Goal: Task Accomplishment & Management: Manage account settings

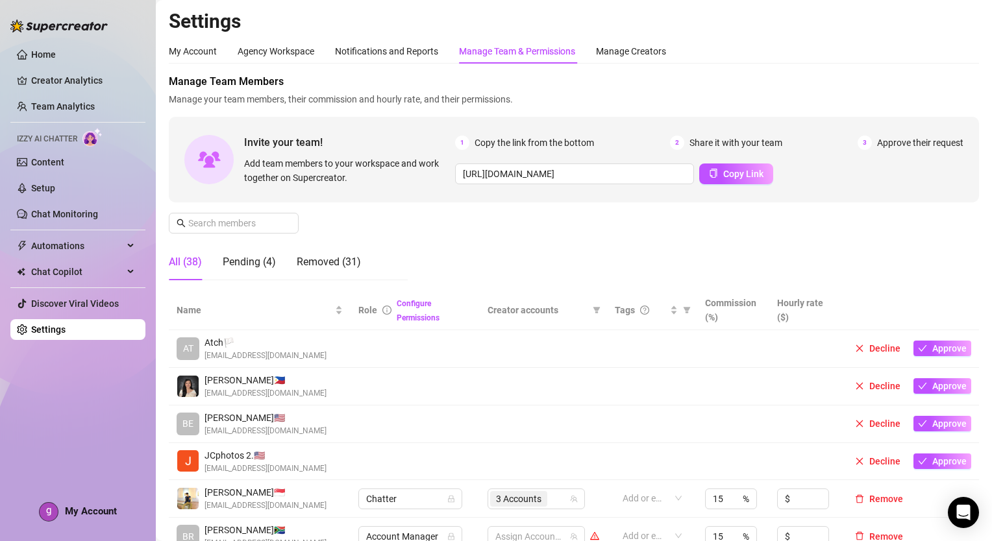
scroll to position [325, 0]
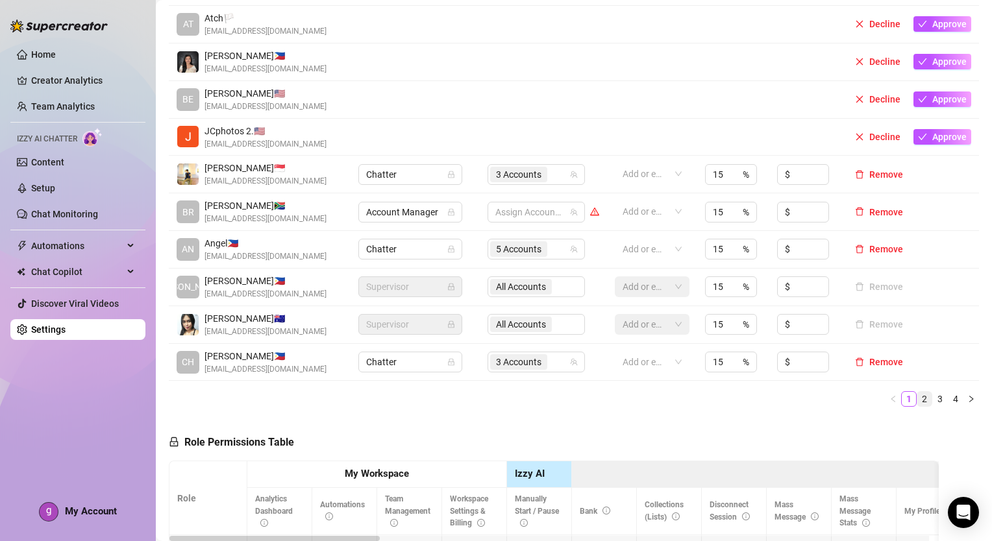
click at [917, 404] on link "2" at bounding box center [924, 399] width 14 height 14
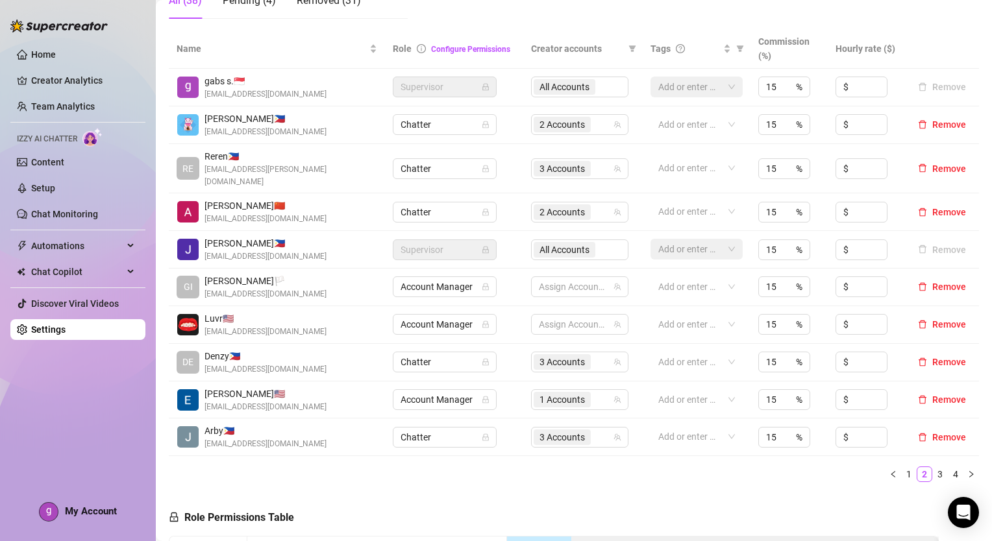
scroll to position [260, 0]
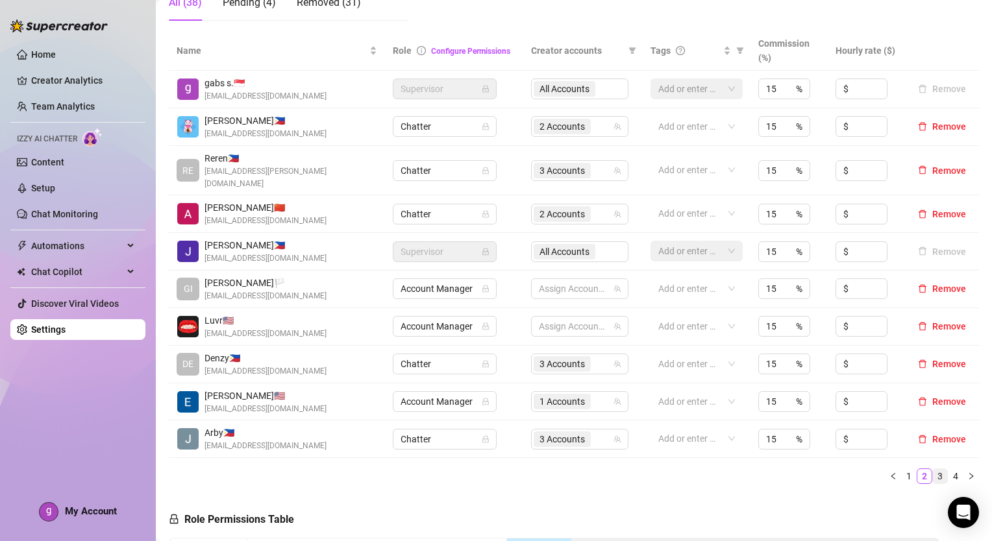
click at [933, 469] on link "3" at bounding box center [940, 476] width 14 height 14
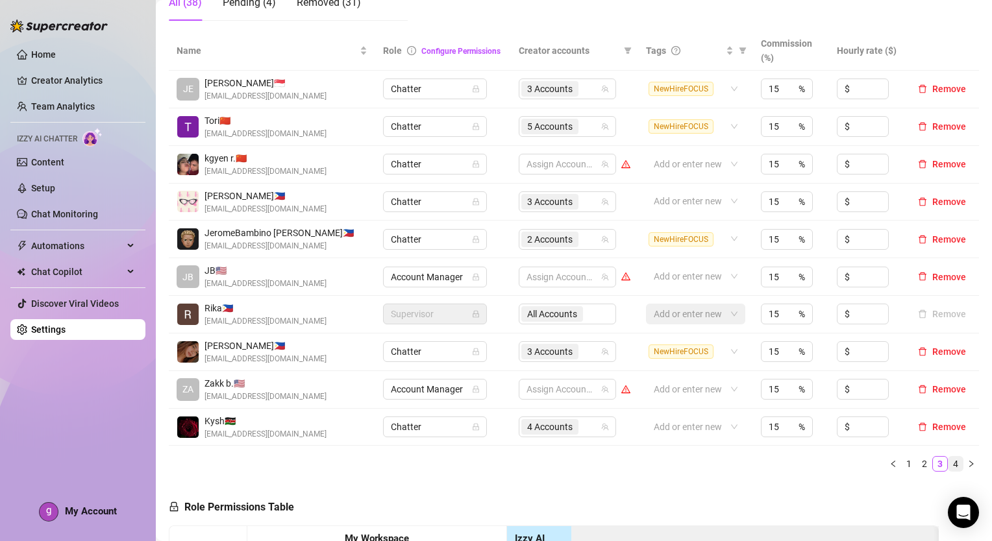
click at [948, 469] on link "4" at bounding box center [955, 464] width 14 height 14
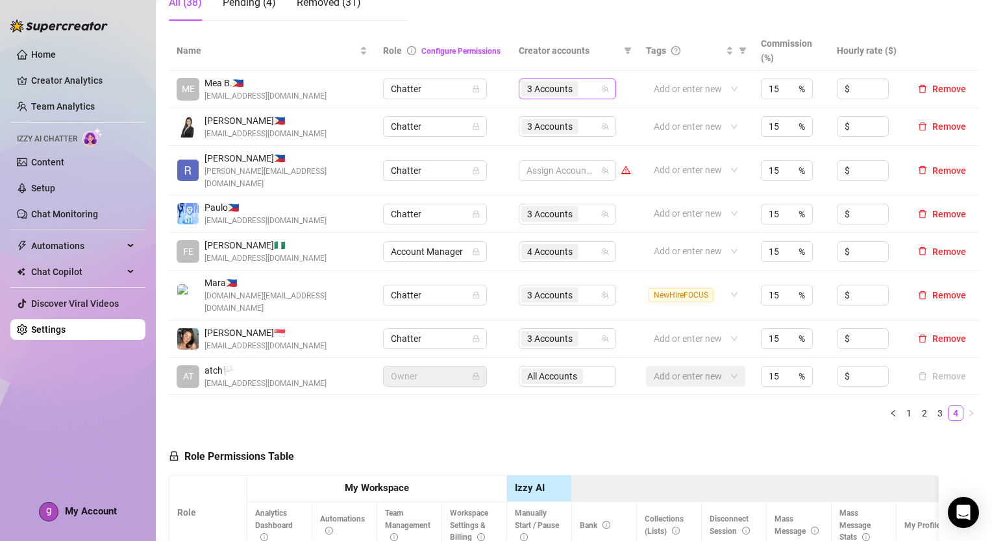
click at [573, 88] on div "3 Accounts" at bounding box center [551, 89] width 60 height 18
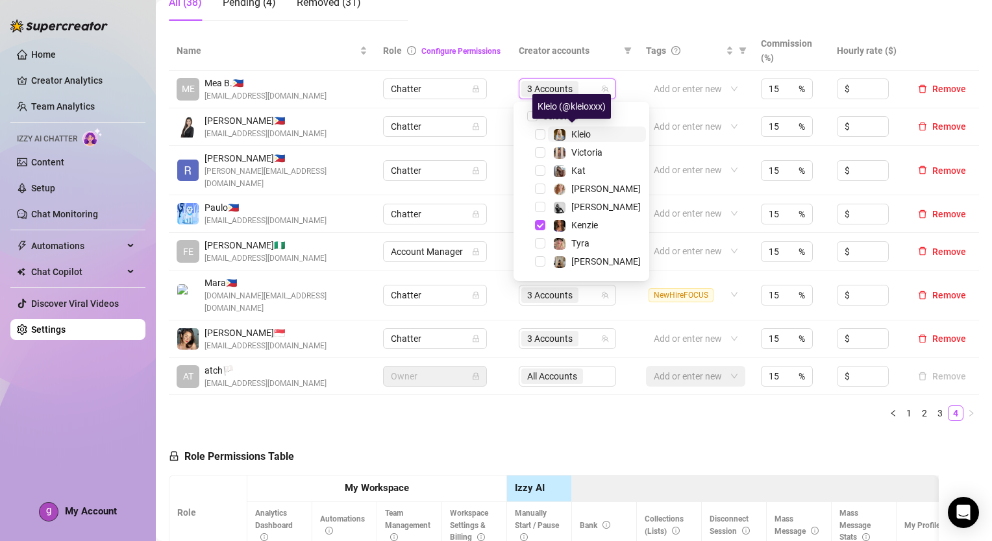
click at [587, 131] on span "Kleio" at bounding box center [580, 134] width 19 height 10
click at [745, 406] on ul "1 2 3 4" at bounding box center [574, 414] width 810 height 16
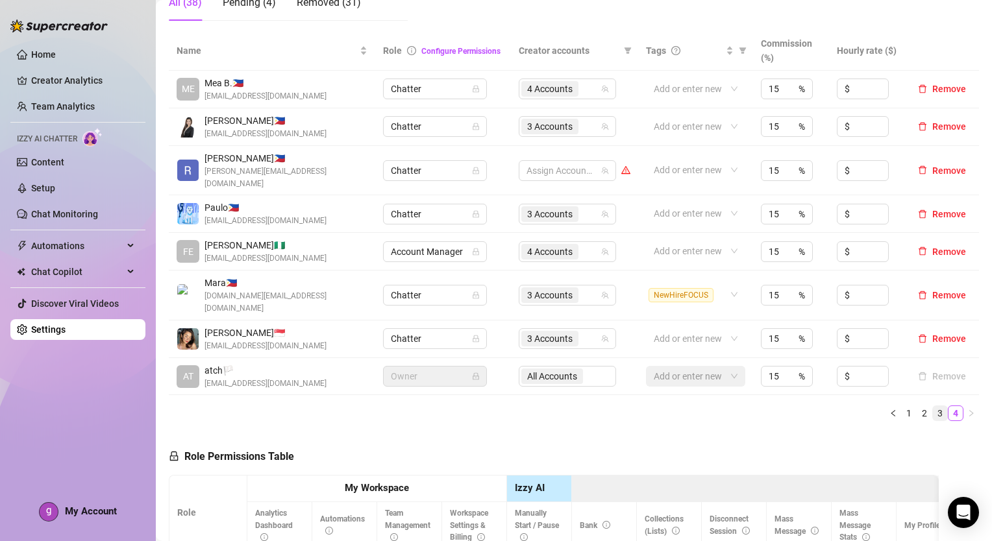
click at [933, 406] on link "3" at bounding box center [940, 413] width 14 height 14
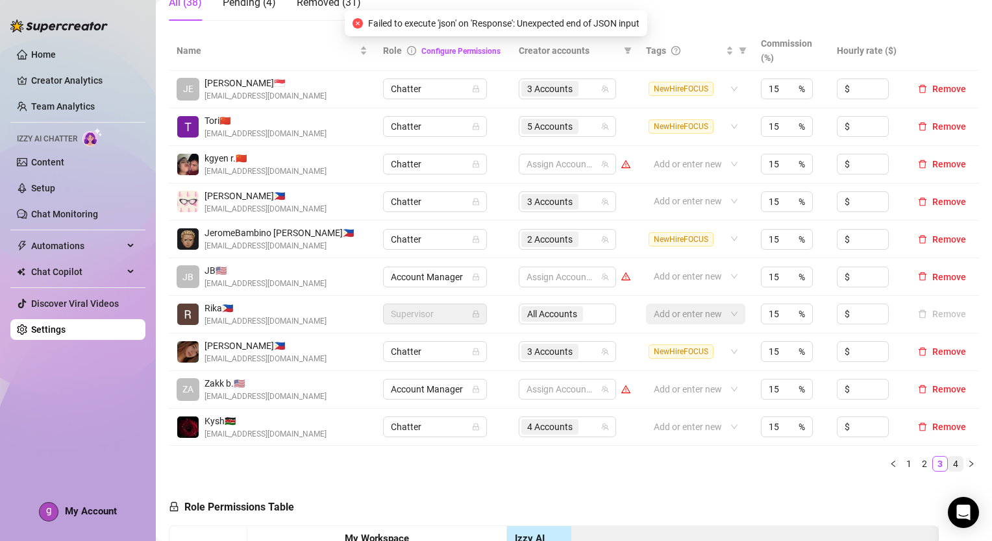
click at [948, 463] on link "4" at bounding box center [955, 464] width 14 height 14
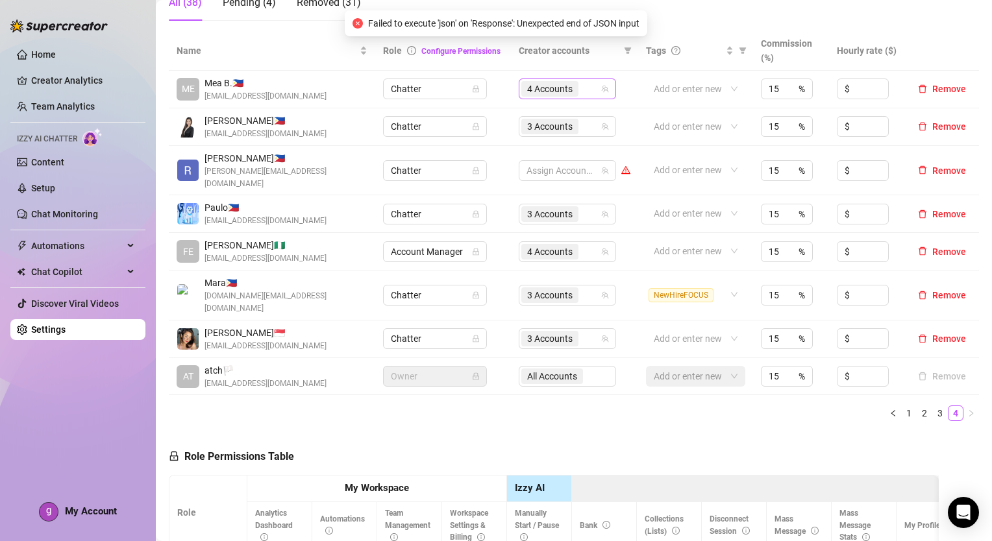
click at [586, 84] on div "4 Accounts" at bounding box center [560, 89] width 79 height 18
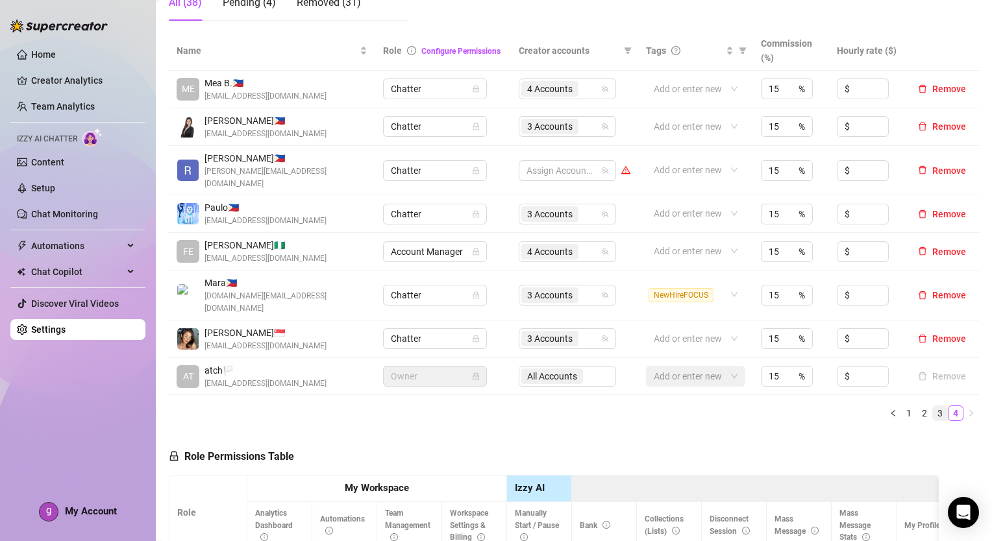
click at [933, 406] on link "3" at bounding box center [940, 413] width 14 height 14
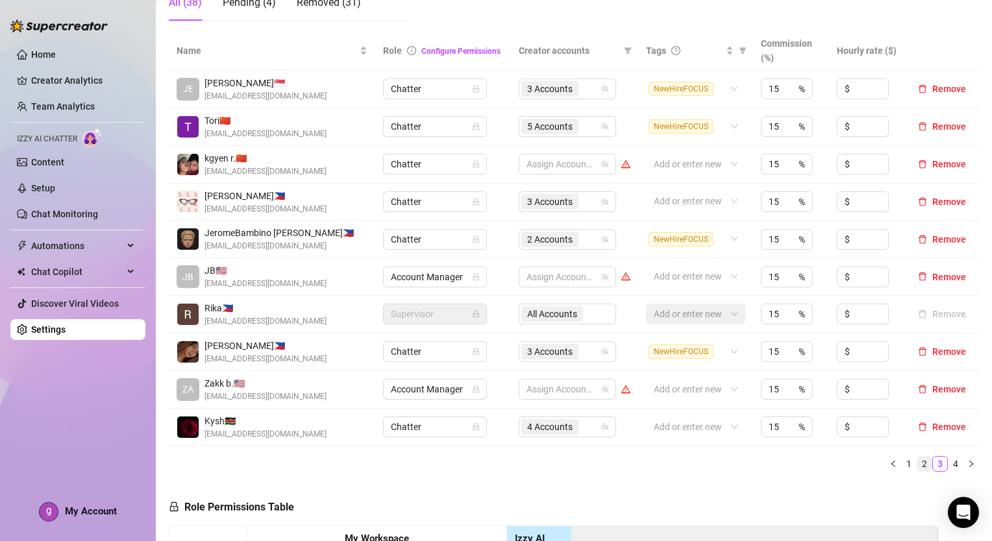
click at [917, 467] on link "2" at bounding box center [924, 464] width 14 height 14
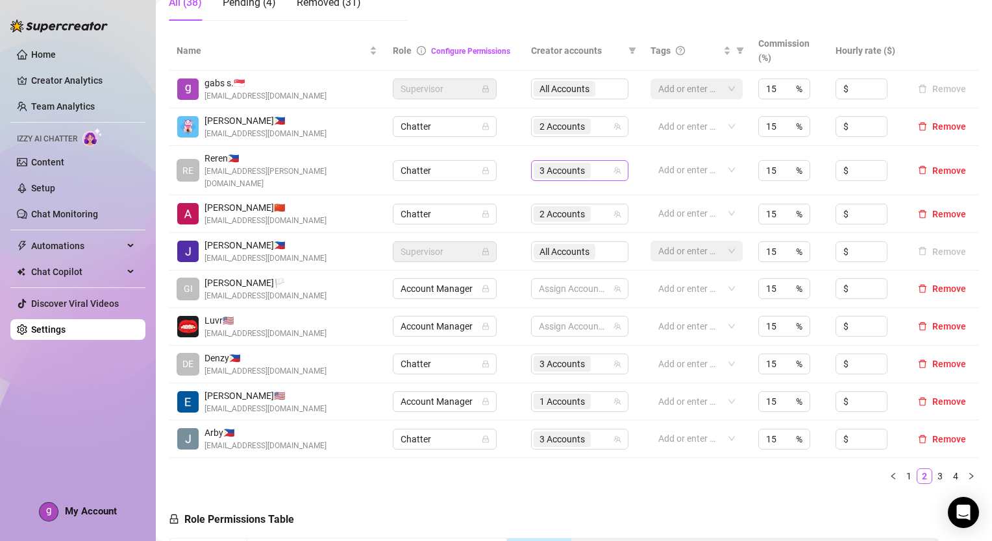
click at [593, 162] on div "3 Accounts" at bounding box center [573, 171] width 79 height 18
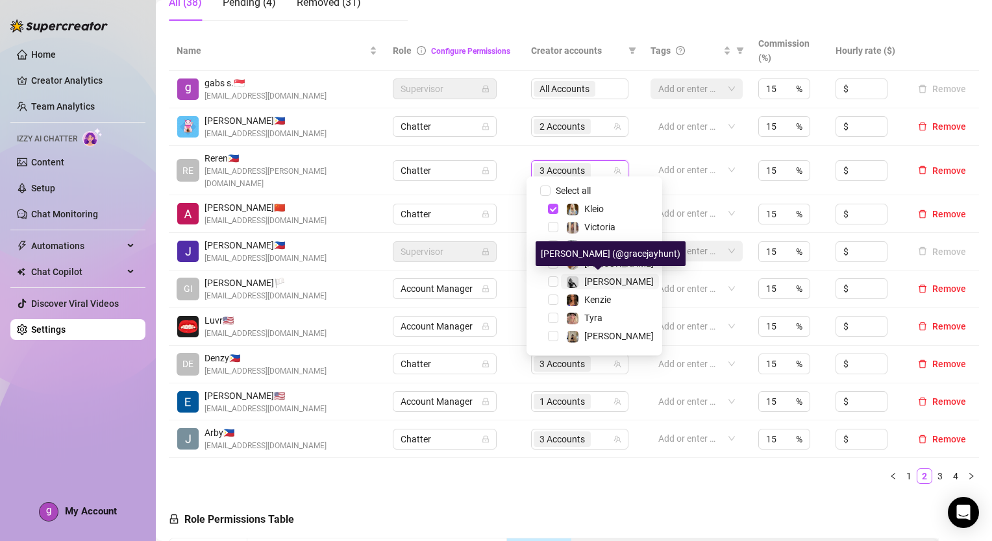
scroll to position [130, 0]
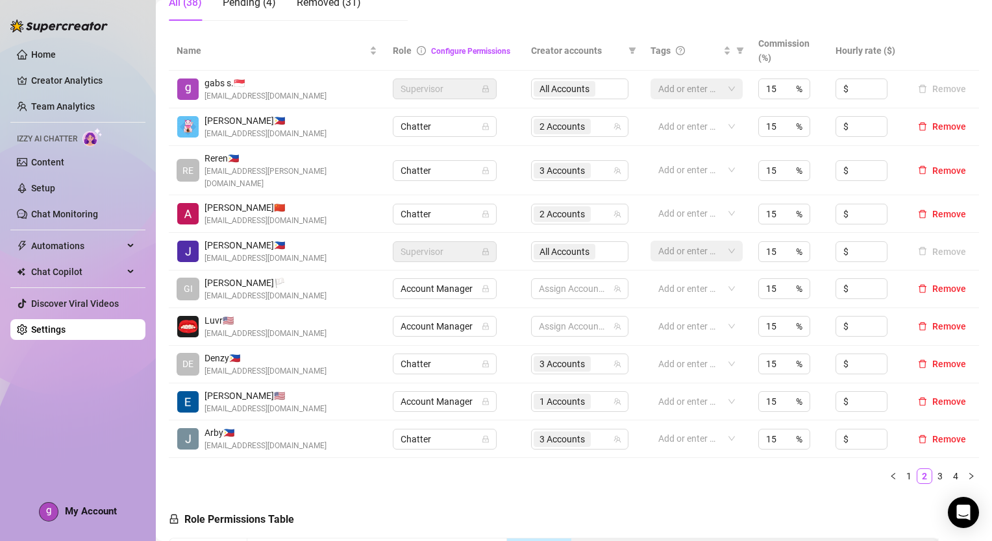
click at [95, 475] on div "Home Creator Analytics Team Analytics Izzy AI Chatter Content Setup Chat Monito…" at bounding box center [77, 265] width 135 height 530
click at [948, 469] on link "4" at bounding box center [955, 476] width 14 height 14
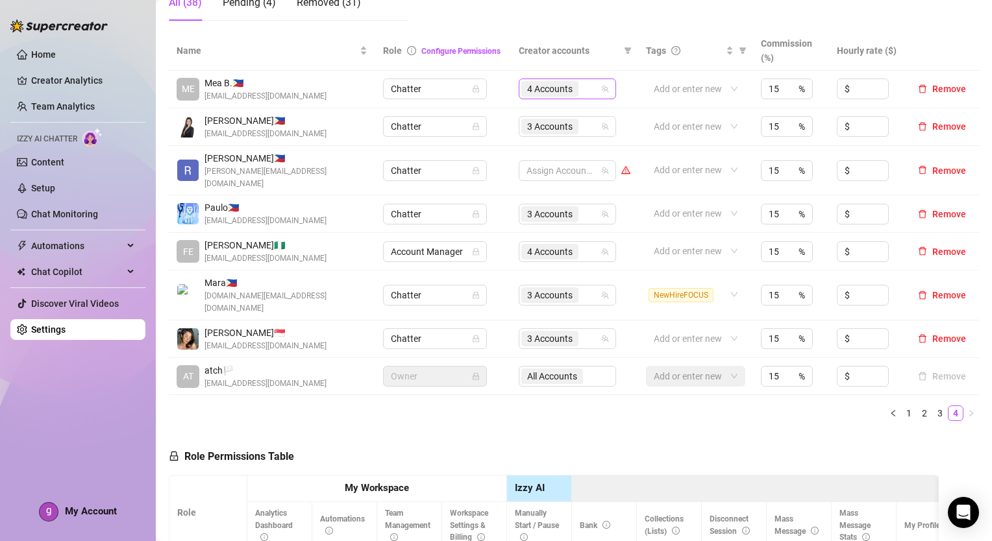
click at [581, 92] on input "search" at bounding box center [582, 89] width 3 height 16
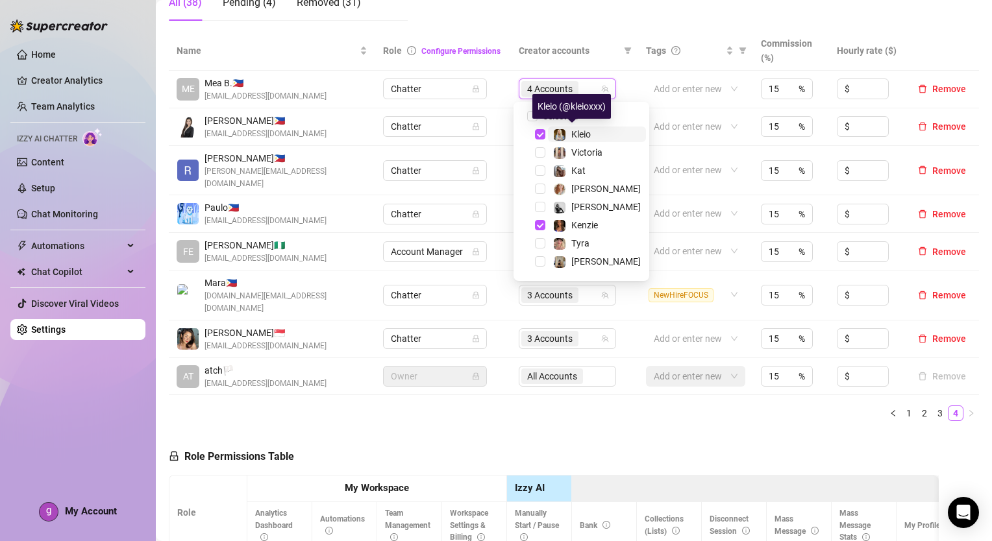
click at [582, 134] on span "Kleio" at bounding box center [580, 134] width 19 height 10
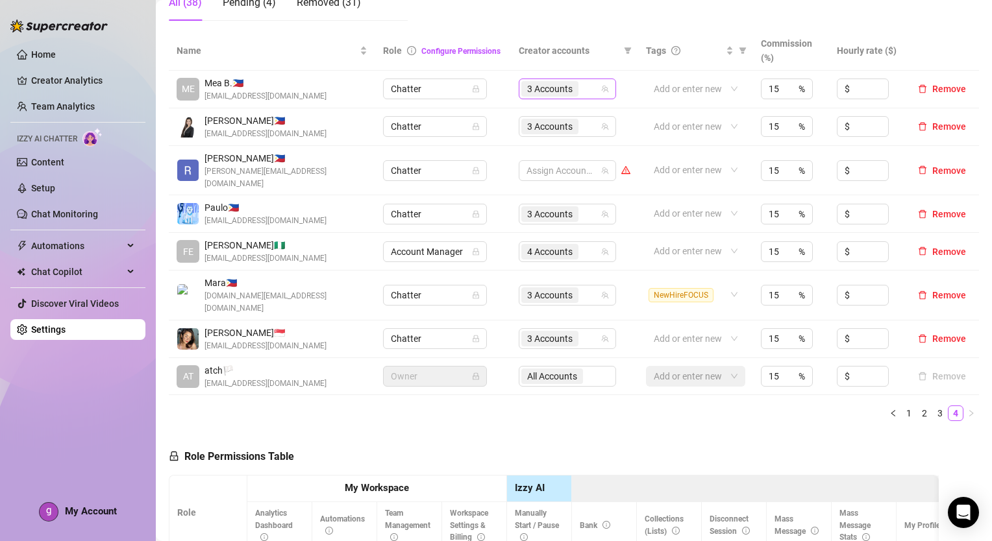
click at [581, 88] on input "search" at bounding box center [582, 89] width 3 height 16
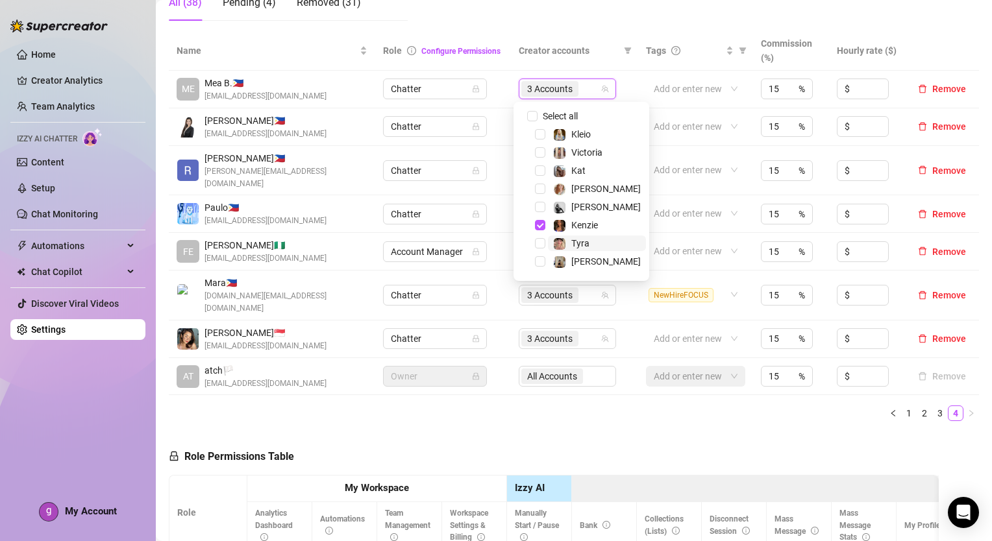
click at [588, 242] on span "Tyra" at bounding box center [580, 243] width 18 height 10
click at [694, 406] on ul "1 2 3 4" at bounding box center [574, 414] width 810 height 16
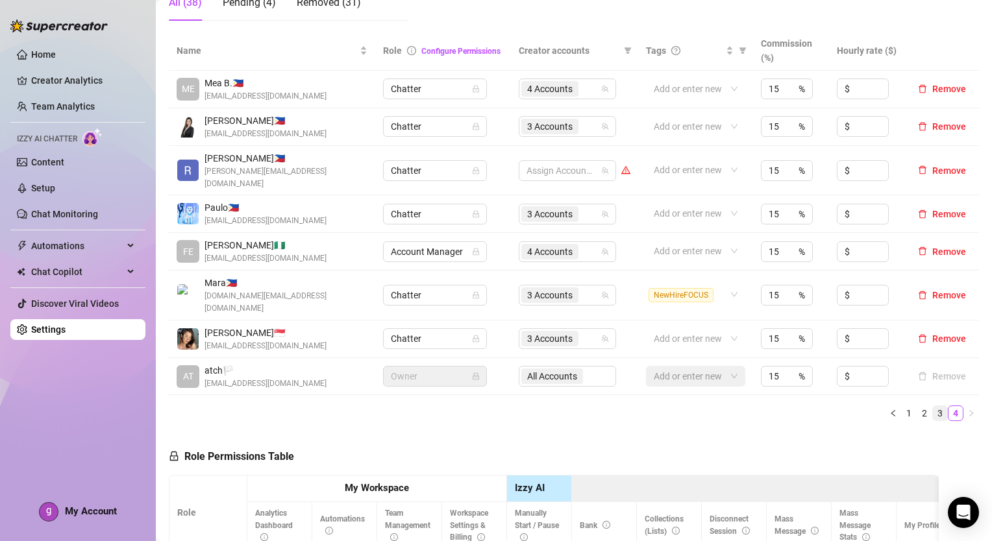
click at [933, 406] on link "3" at bounding box center [940, 413] width 14 height 14
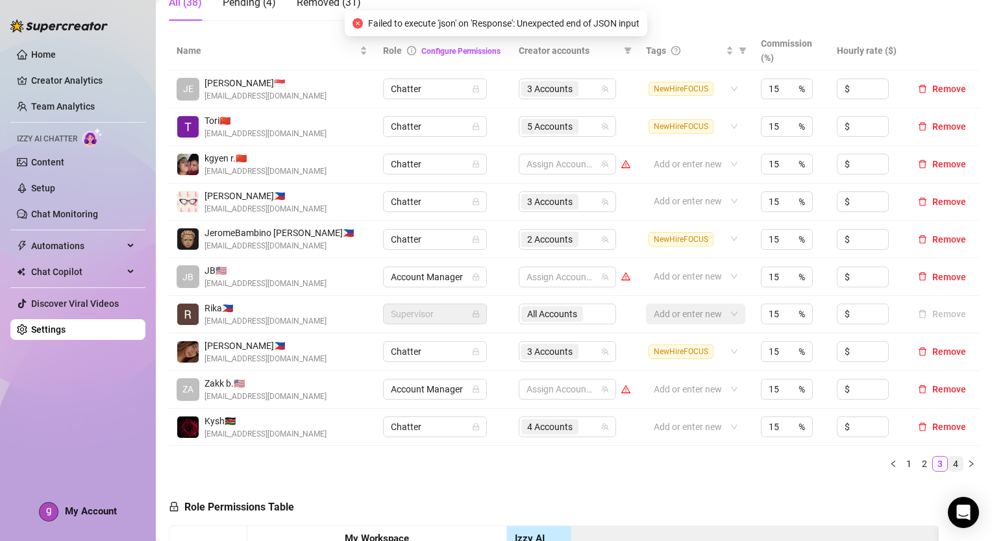
click at [948, 461] on link "4" at bounding box center [955, 464] width 14 height 14
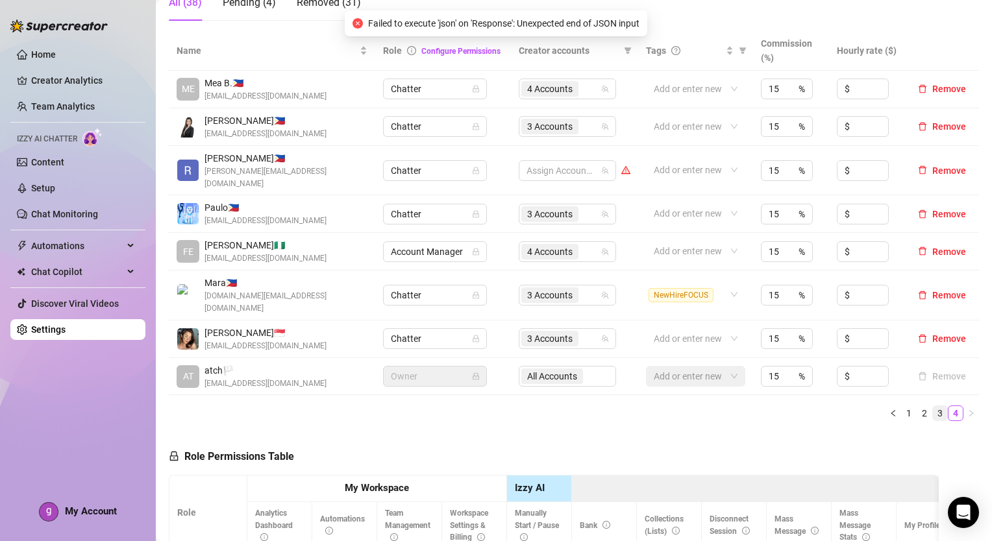
click at [933, 406] on link "3" at bounding box center [940, 413] width 14 height 14
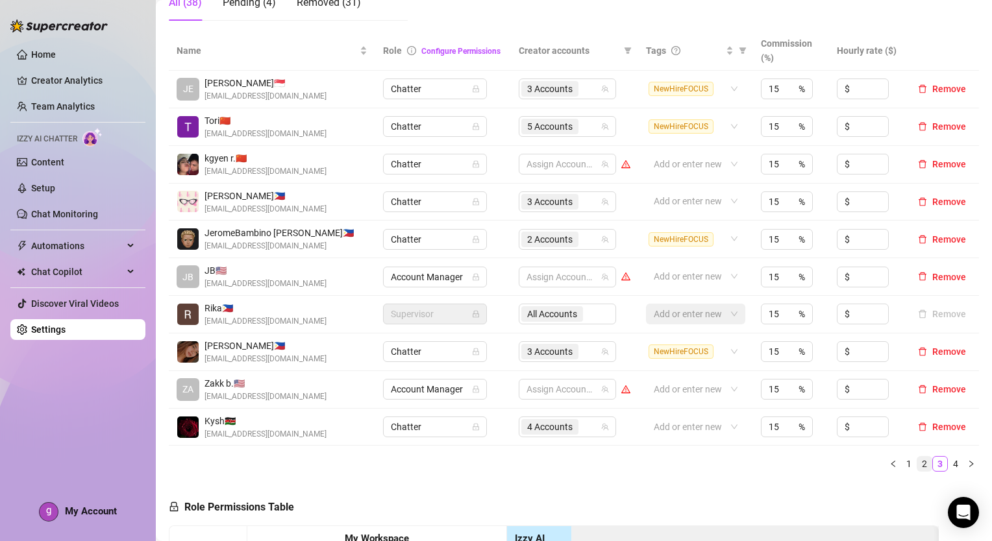
click at [917, 461] on link "2" at bounding box center [924, 464] width 14 height 14
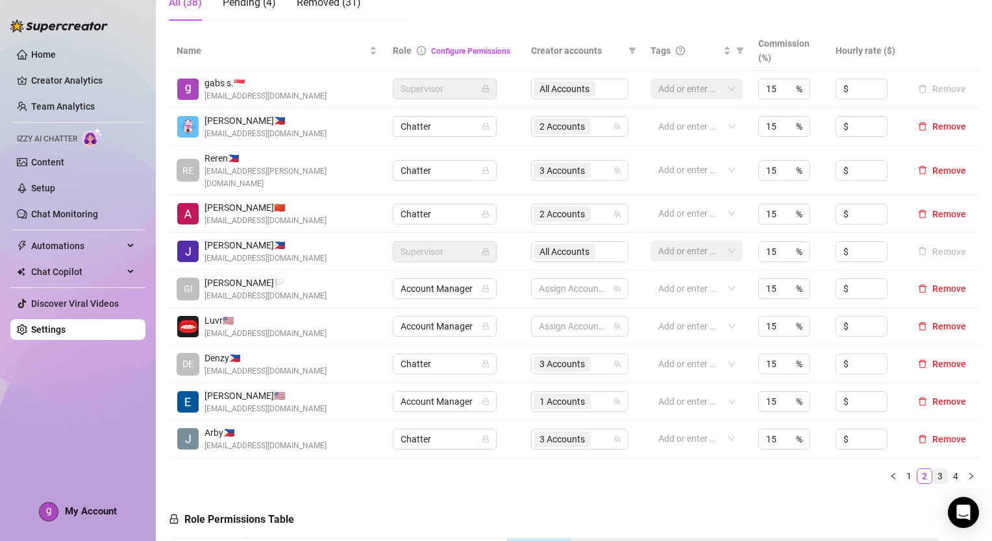
click at [933, 469] on link "3" at bounding box center [940, 476] width 14 height 14
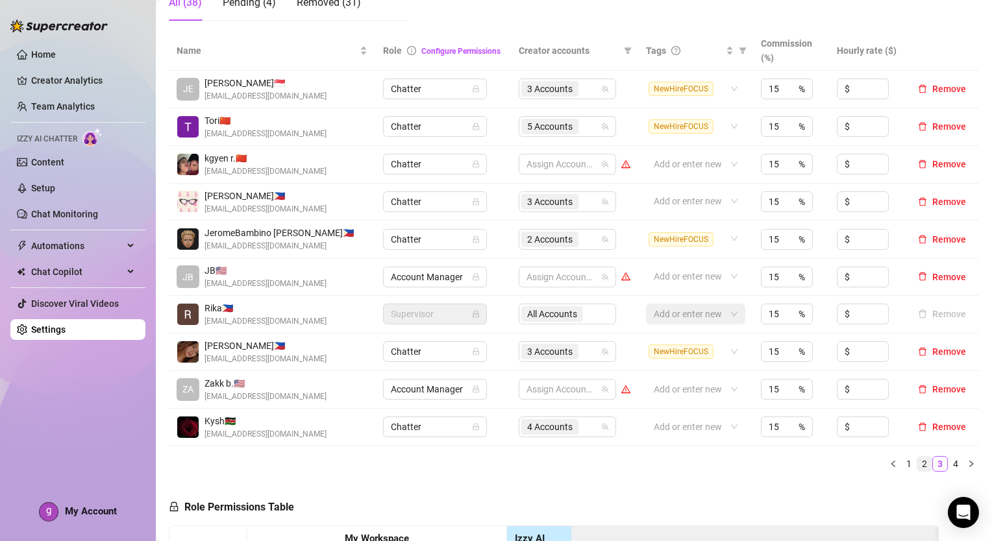
click at [920, 464] on link "2" at bounding box center [924, 464] width 14 height 14
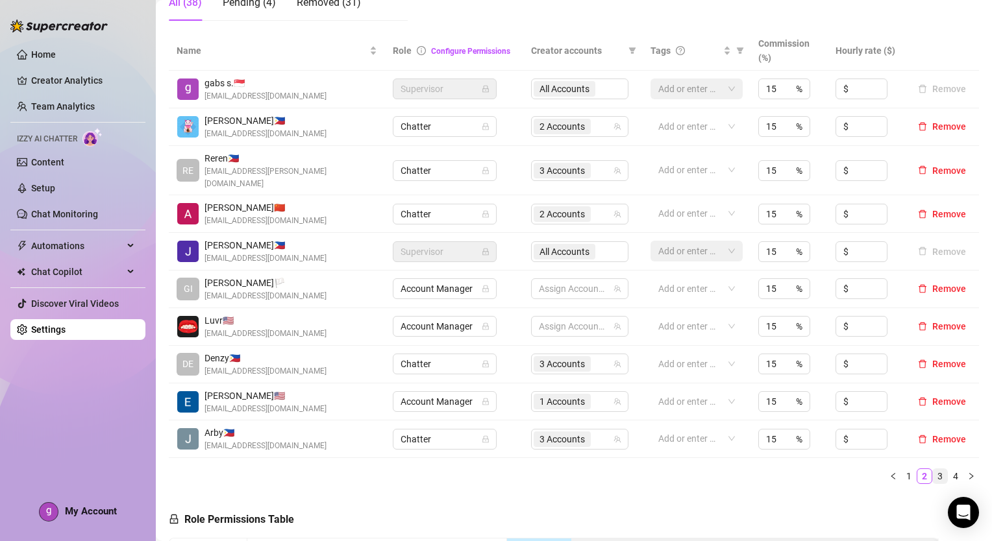
click at [933, 469] on link "3" at bounding box center [940, 476] width 14 height 14
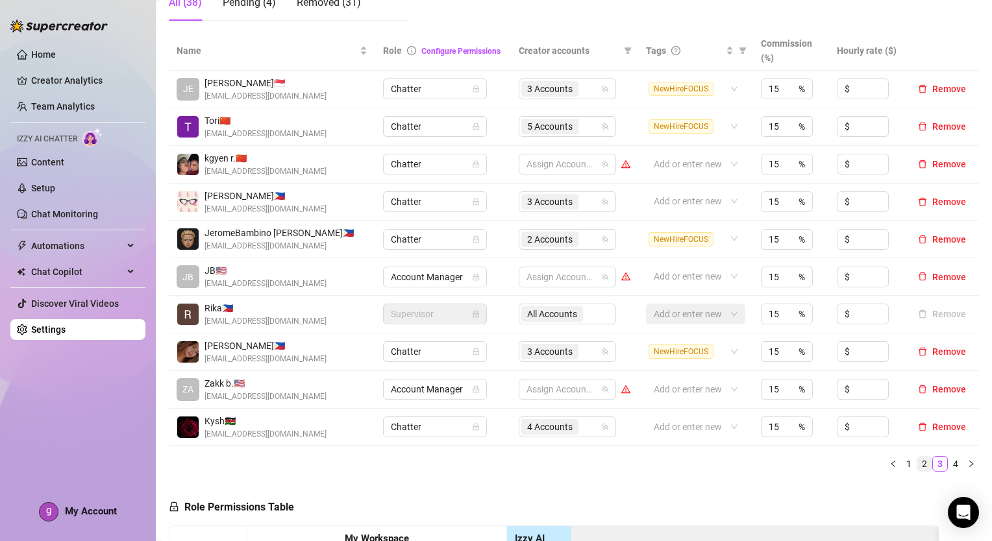
click at [917, 465] on link "2" at bounding box center [924, 464] width 14 height 14
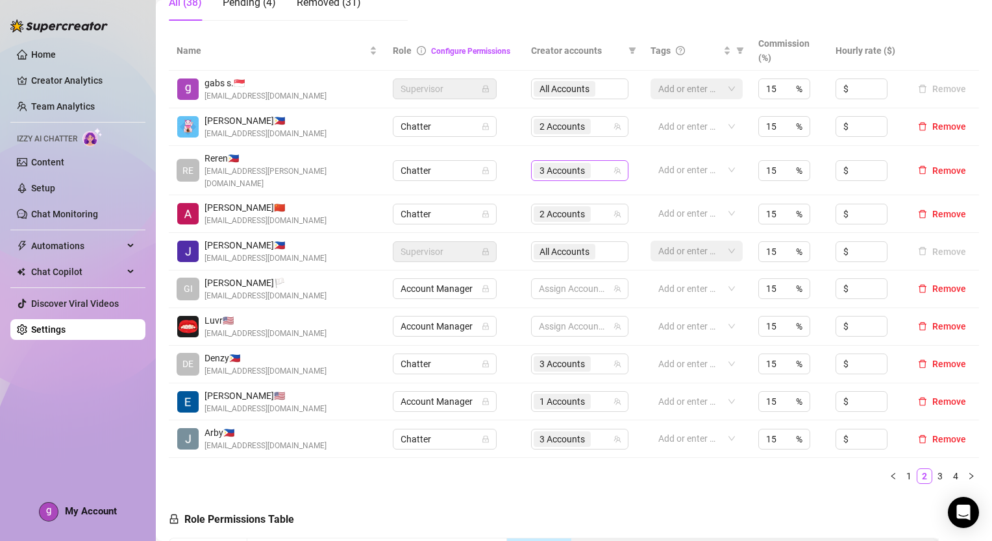
click at [584, 164] on span "3 Accounts" at bounding box center [562, 171] width 57 height 16
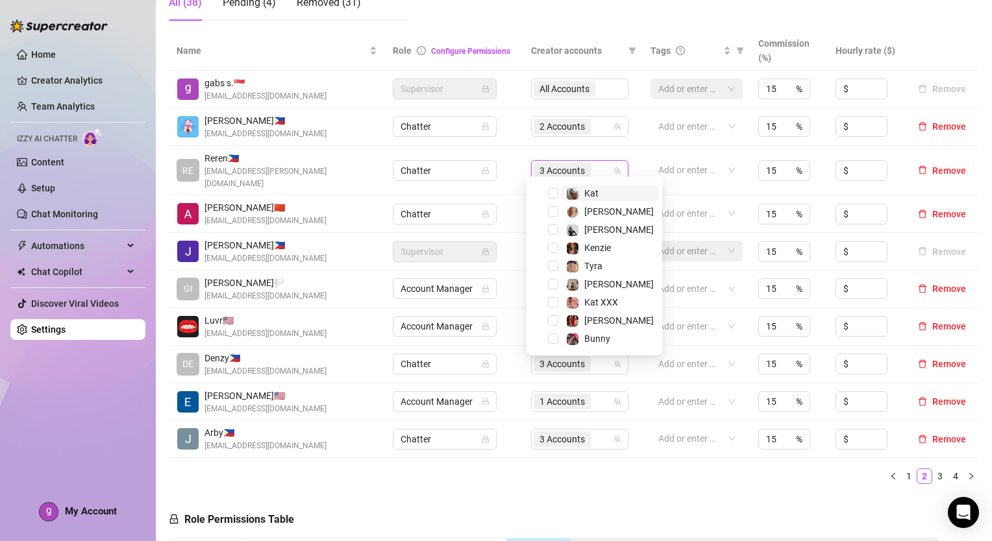
scroll to position [65, 0]
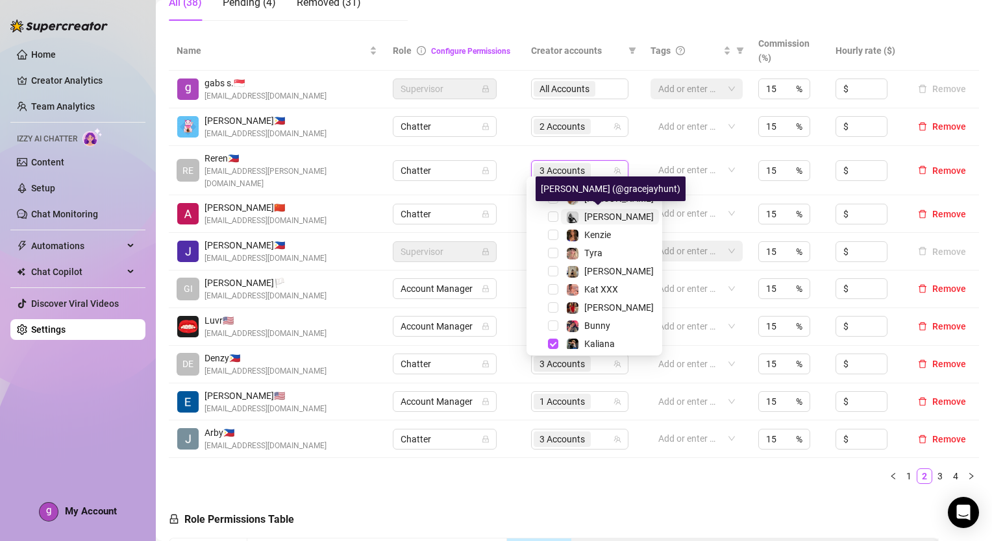
click at [626, 216] on span "[PERSON_NAME]" at bounding box center [618, 217] width 69 height 10
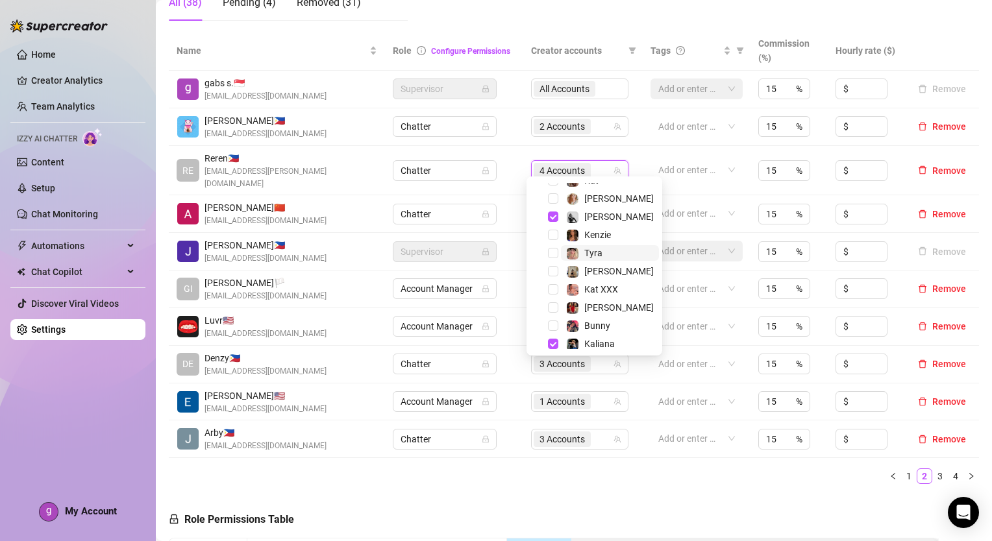
scroll to position [0, 0]
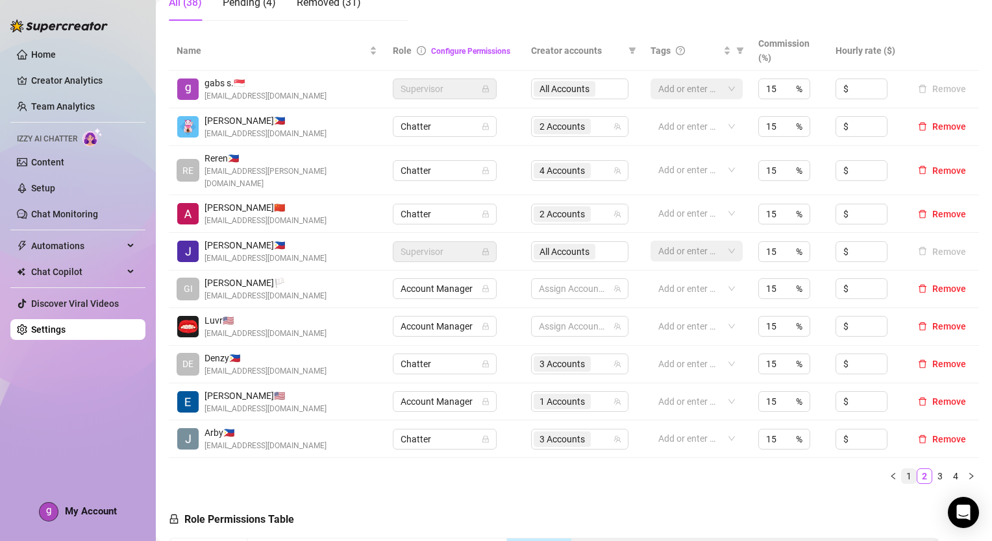
click at [905, 469] on link "1" at bounding box center [909, 476] width 14 height 14
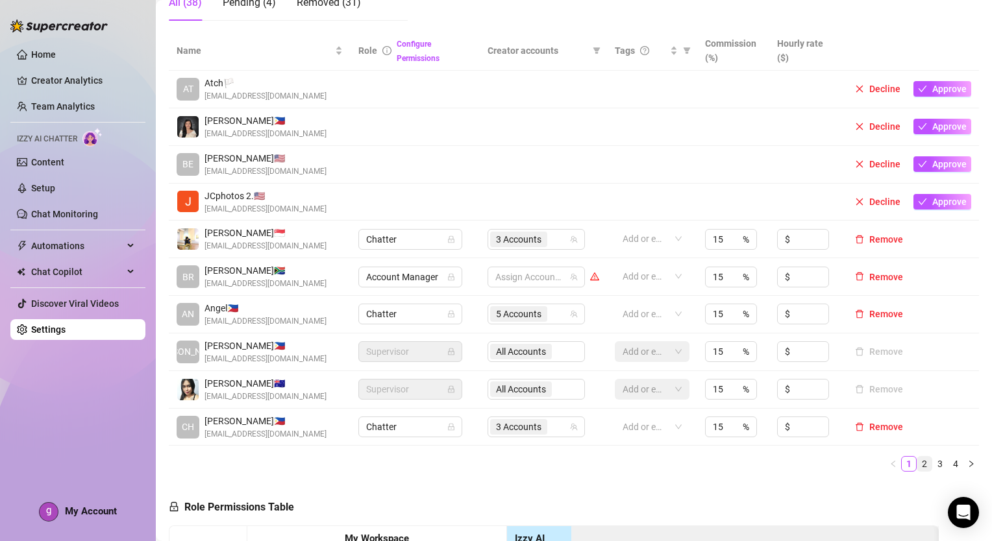
click at [917, 462] on link "2" at bounding box center [924, 464] width 14 height 14
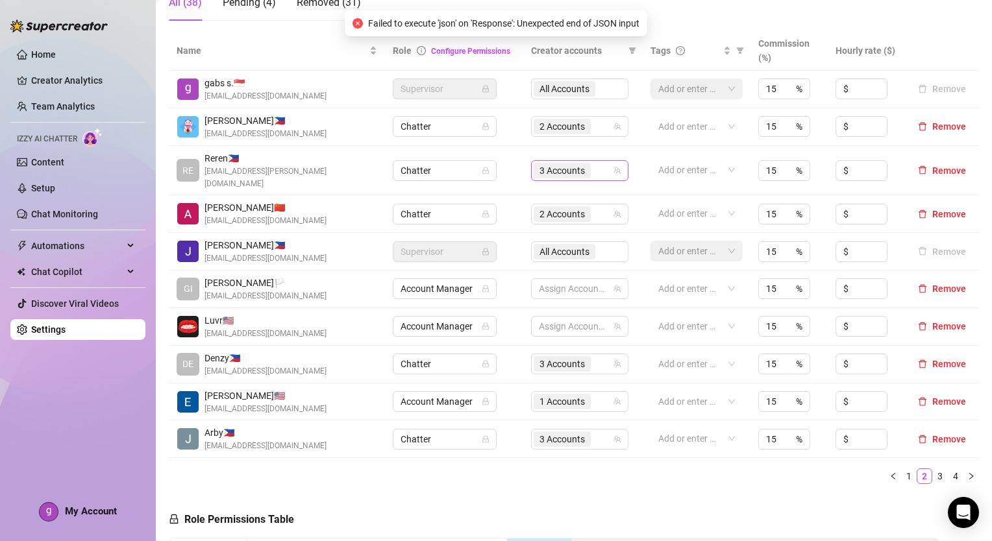
click at [593, 165] on input "search" at bounding box center [594, 171] width 3 height 16
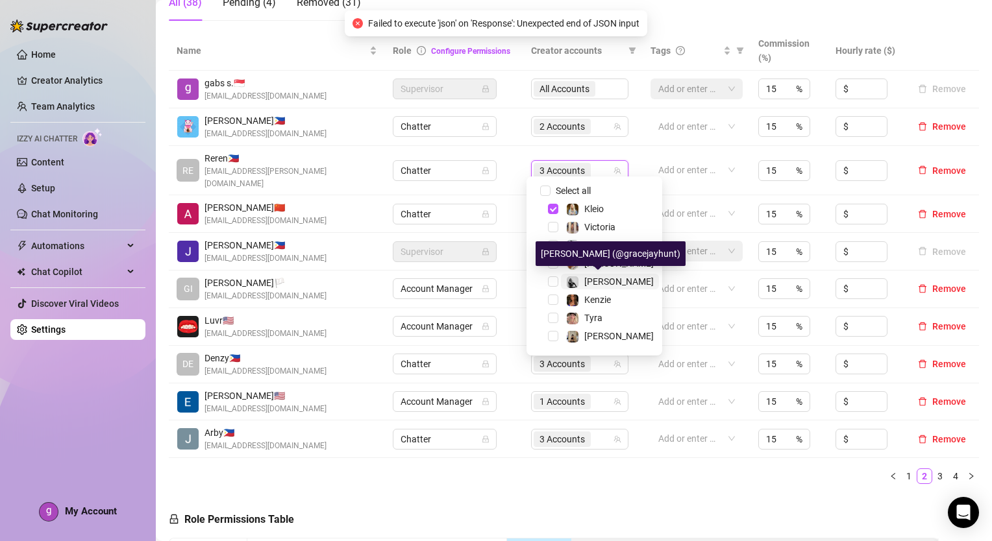
click at [605, 282] on span "[PERSON_NAME]" at bounding box center [618, 282] width 69 height 10
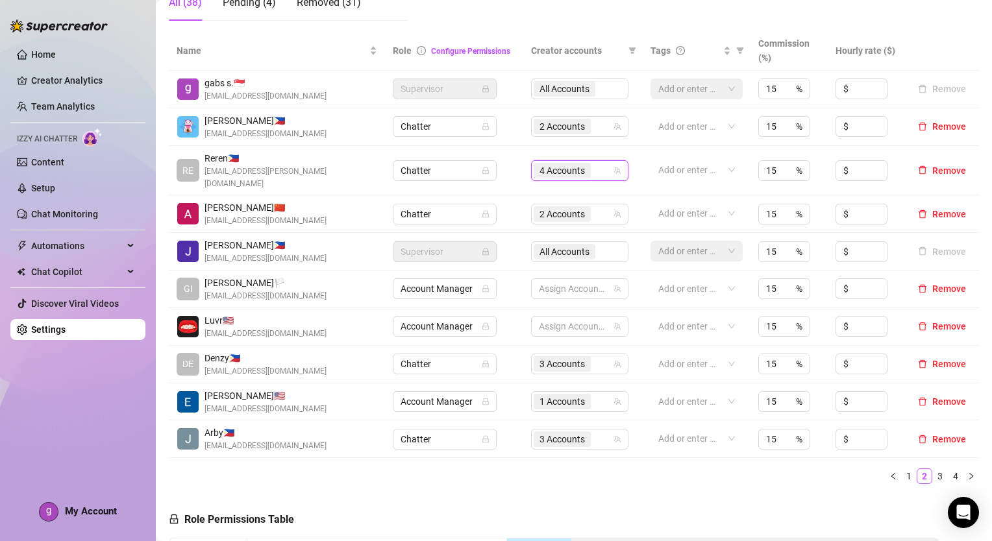
click at [704, 448] on div "Name Role Configure Permissions Creator accounts Tags Commission (%) Hourly rat…" at bounding box center [574, 257] width 810 height 453
click at [902, 469] on link "1" at bounding box center [909, 476] width 14 height 14
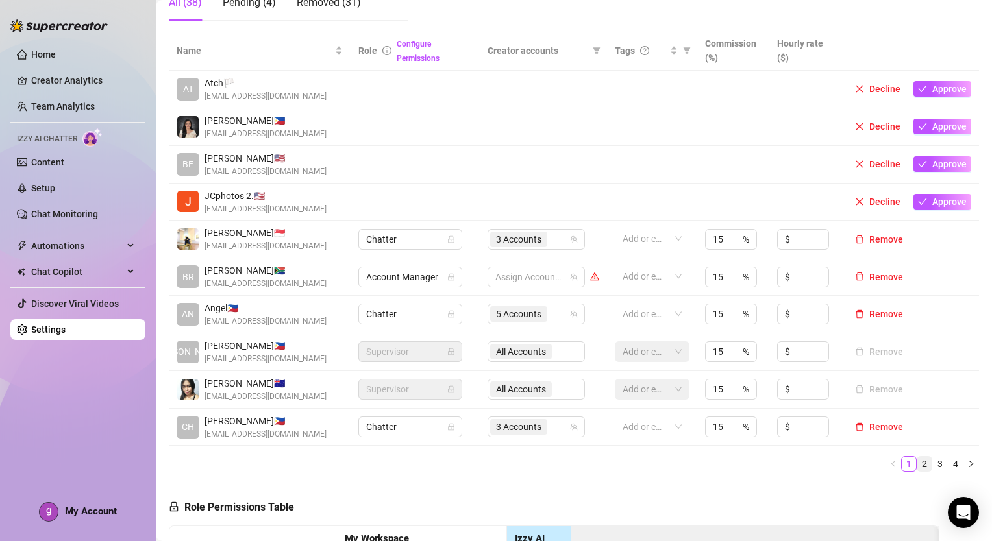
click at [917, 463] on link "2" at bounding box center [924, 464] width 14 height 14
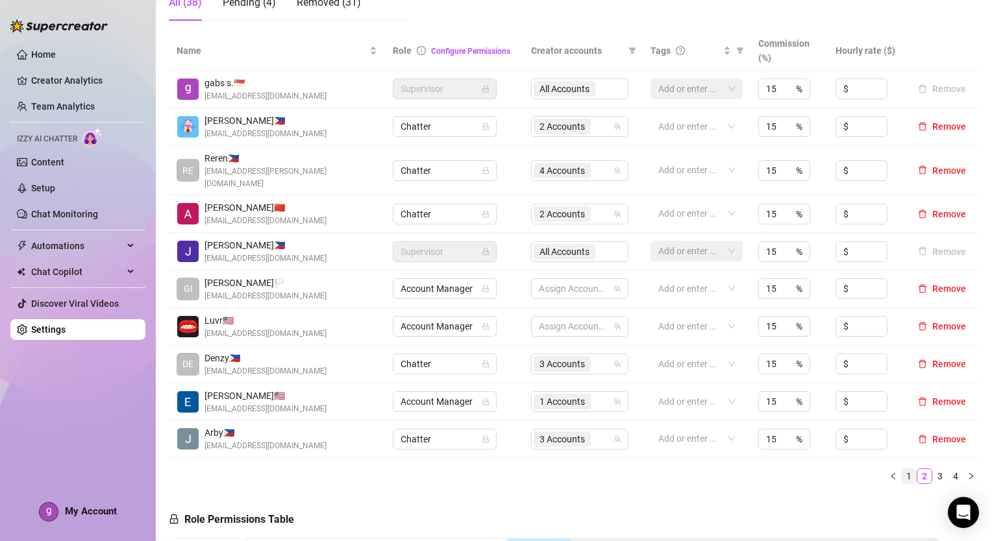
click at [902, 469] on link "1" at bounding box center [909, 476] width 14 height 14
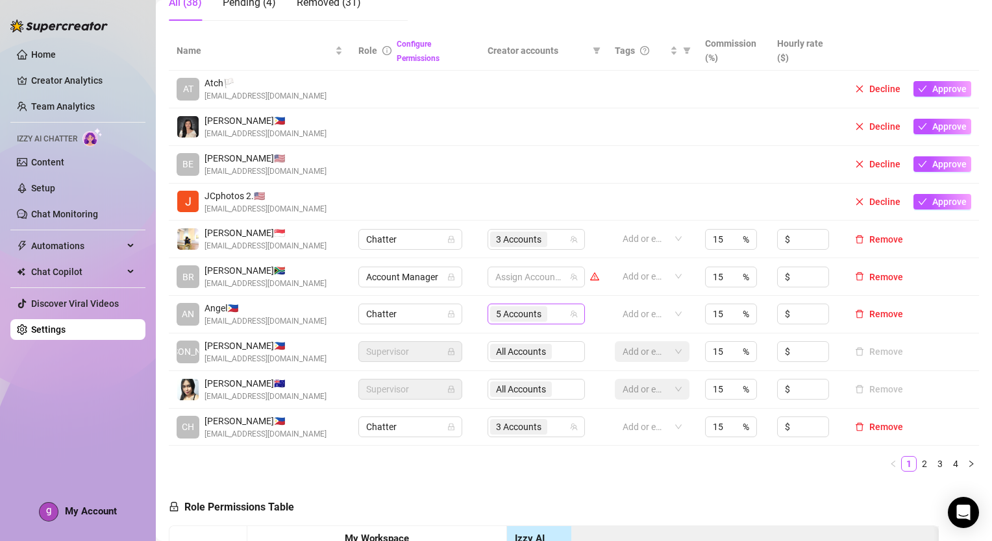
click at [558, 308] on div "5 Accounts" at bounding box center [529, 314] width 79 height 18
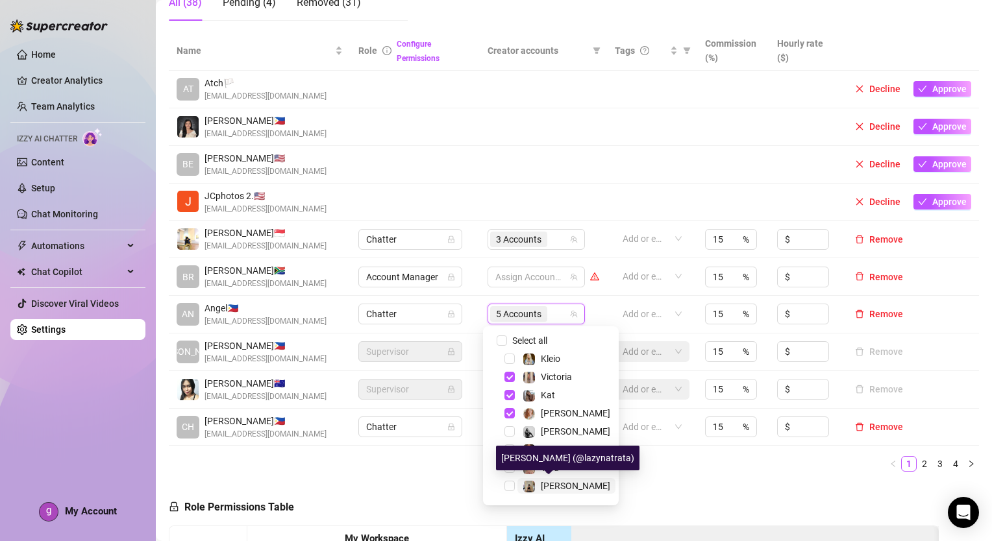
click at [558, 483] on span "[PERSON_NAME]" at bounding box center [575, 486] width 69 height 10
click at [673, 462] on ul "1 2 3 4" at bounding box center [574, 464] width 810 height 16
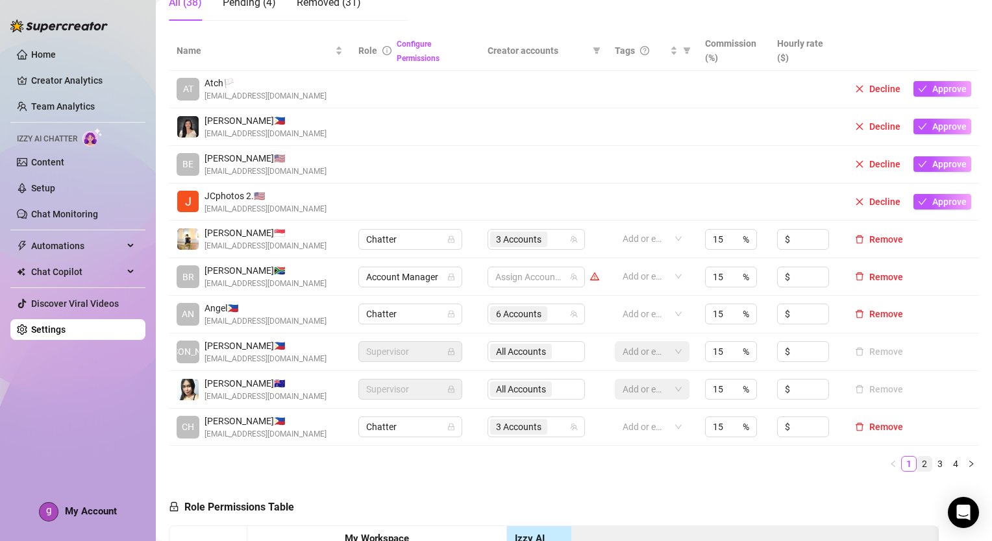
click at [917, 462] on link "2" at bounding box center [924, 464] width 14 height 14
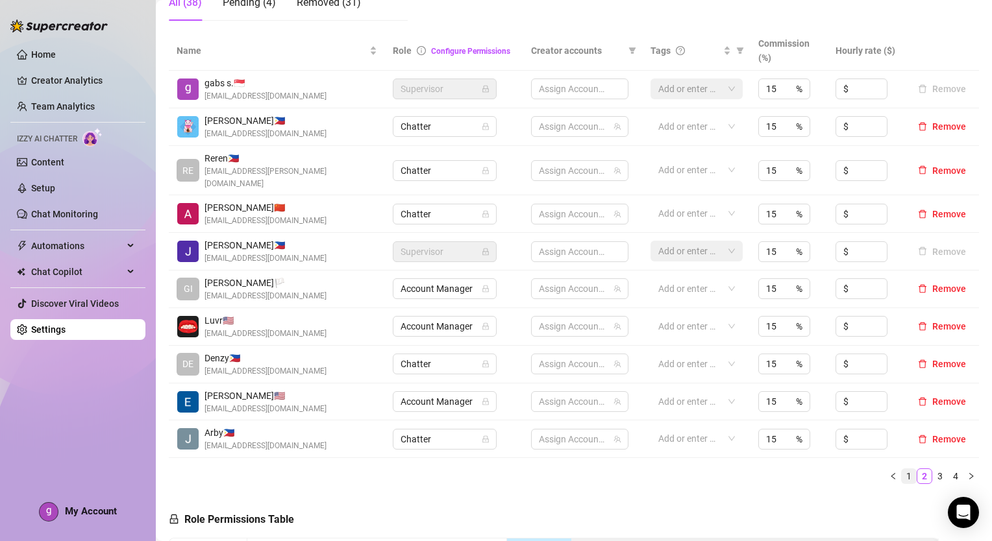
click at [902, 469] on link "1" at bounding box center [909, 476] width 14 height 14
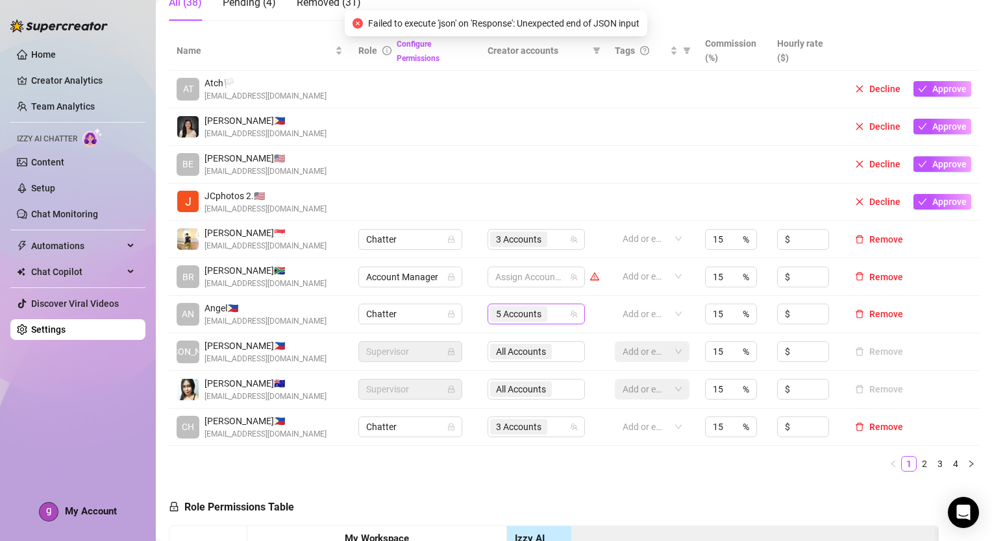
click at [556, 311] on div "5 Accounts" at bounding box center [529, 314] width 79 height 18
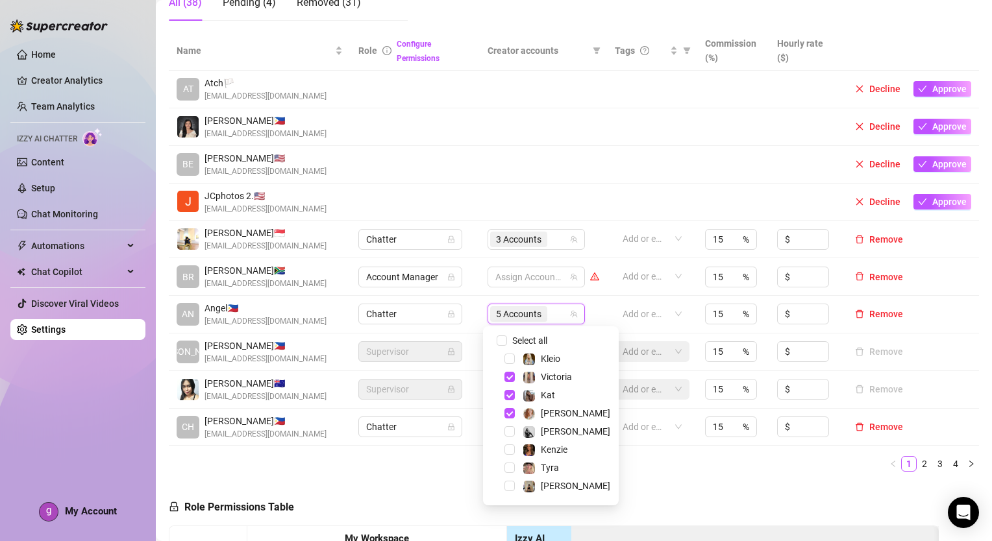
click at [865, 475] on div "Name Role Configure Permissions Creator accounts Tags Commission (%) Hourly rat…" at bounding box center [574, 256] width 810 height 451
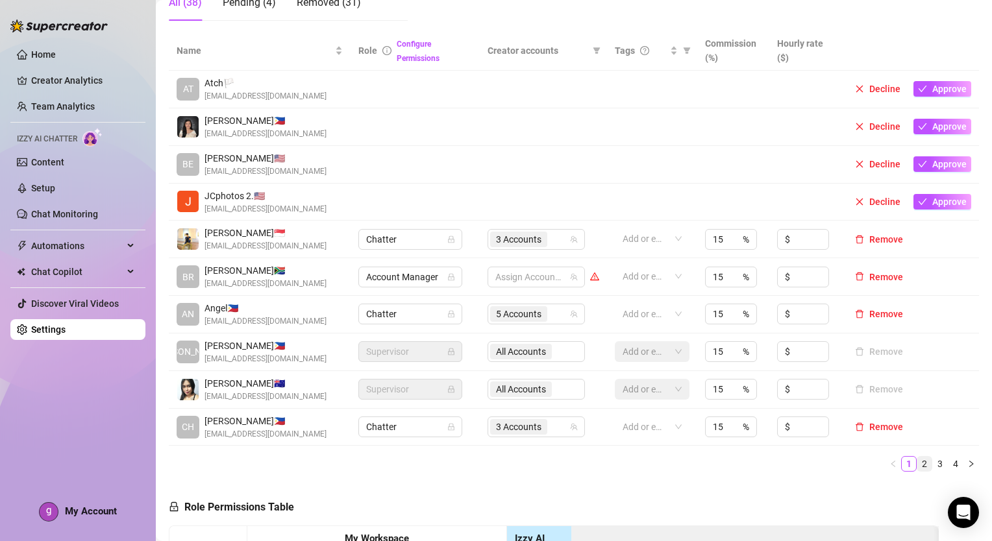
click at [917, 465] on link "2" at bounding box center [924, 464] width 14 height 14
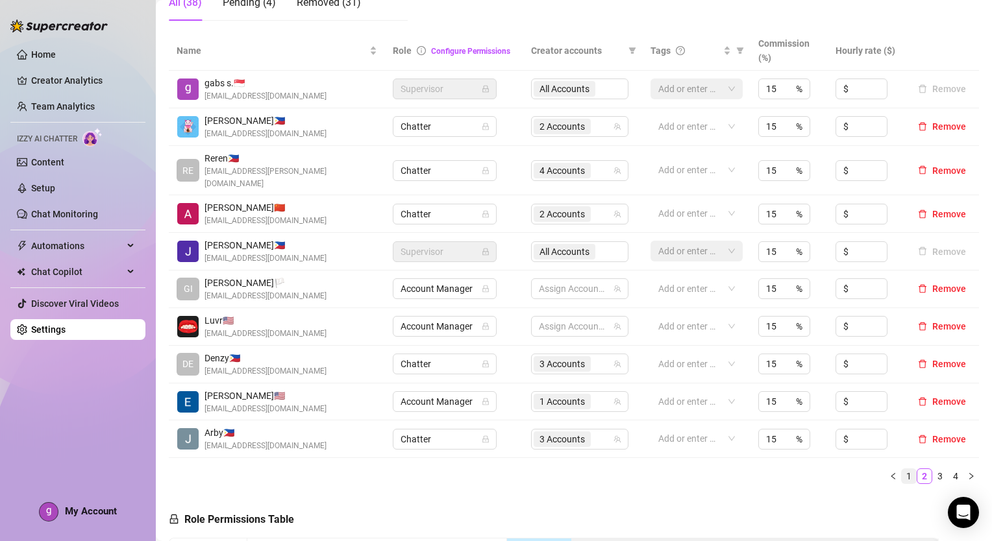
click at [902, 469] on link "1" at bounding box center [909, 476] width 14 height 14
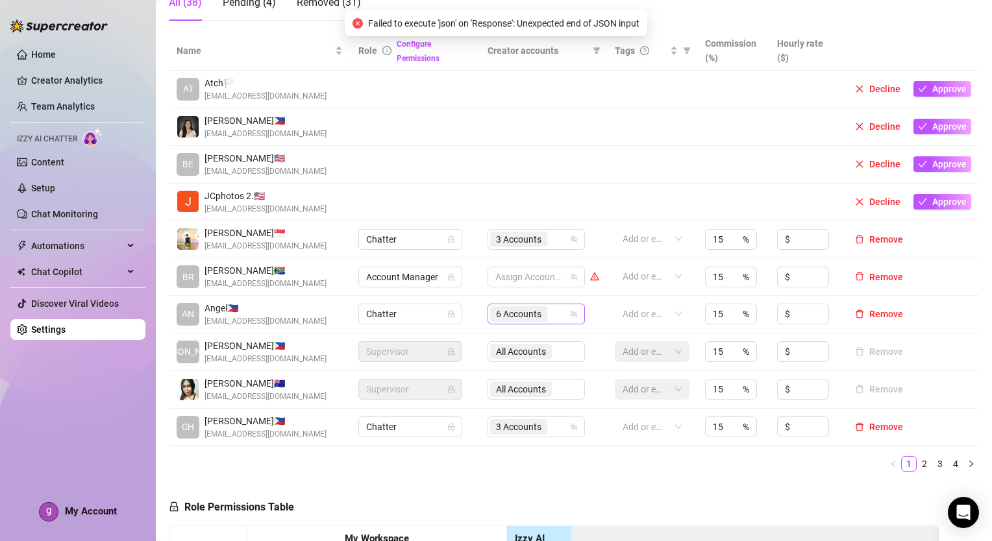
click at [554, 312] on div "6 Accounts" at bounding box center [529, 314] width 79 height 18
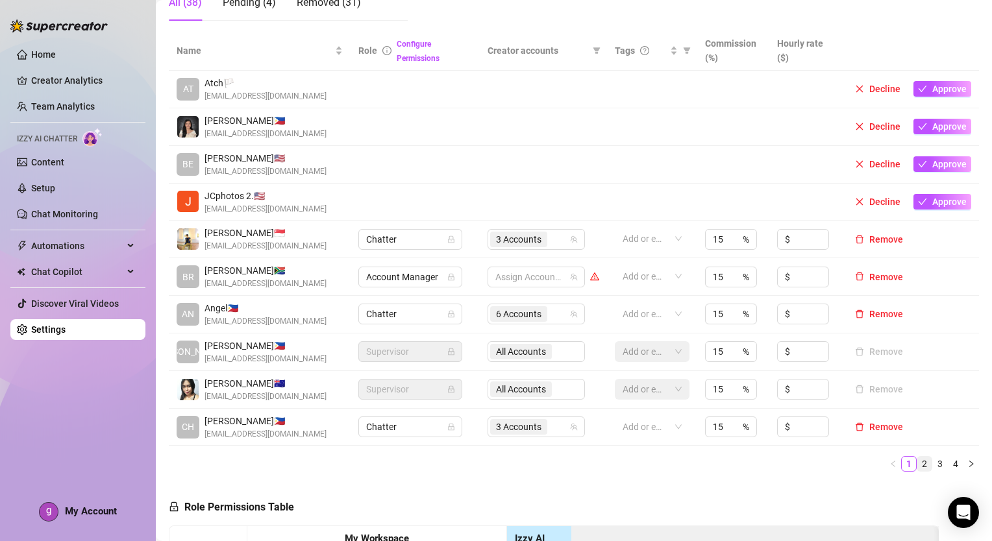
click at [917, 462] on link "2" at bounding box center [924, 464] width 14 height 14
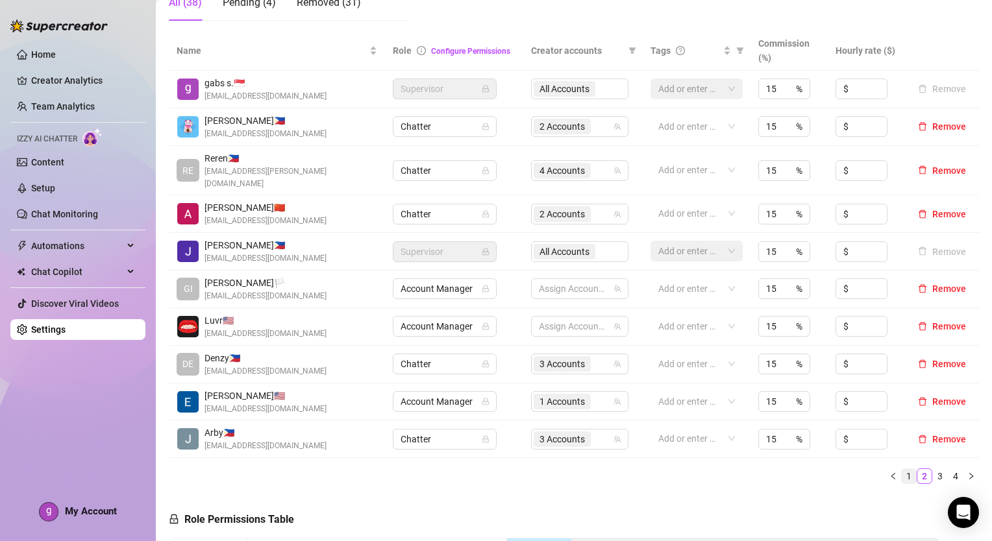
click at [902, 469] on link "1" at bounding box center [909, 476] width 14 height 14
